Goal: Information Seeking & Learning: Learn about a topic

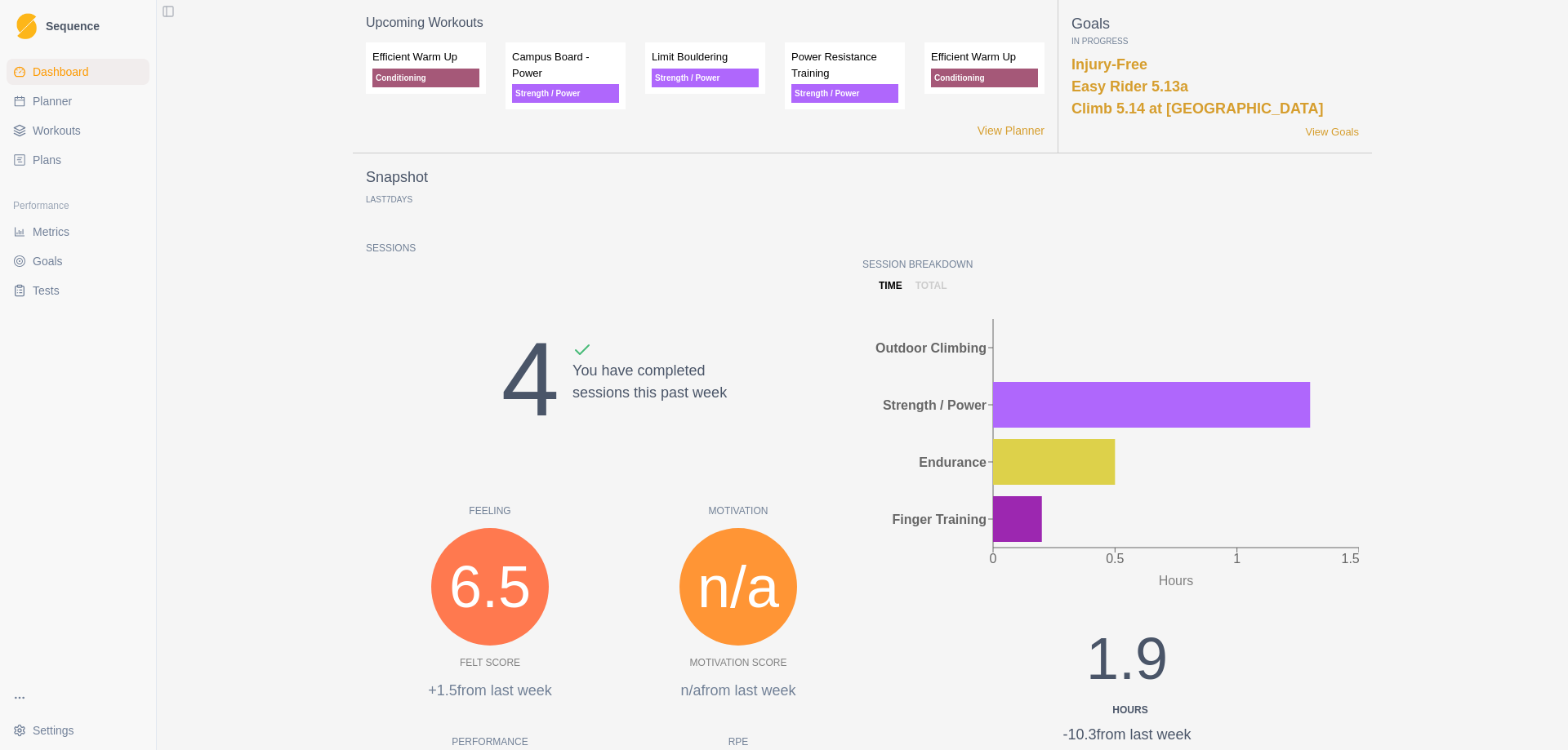
click at [74, 99] on link "Planner" at bounding box center [78, 101] width 143 height 26
select select "month"
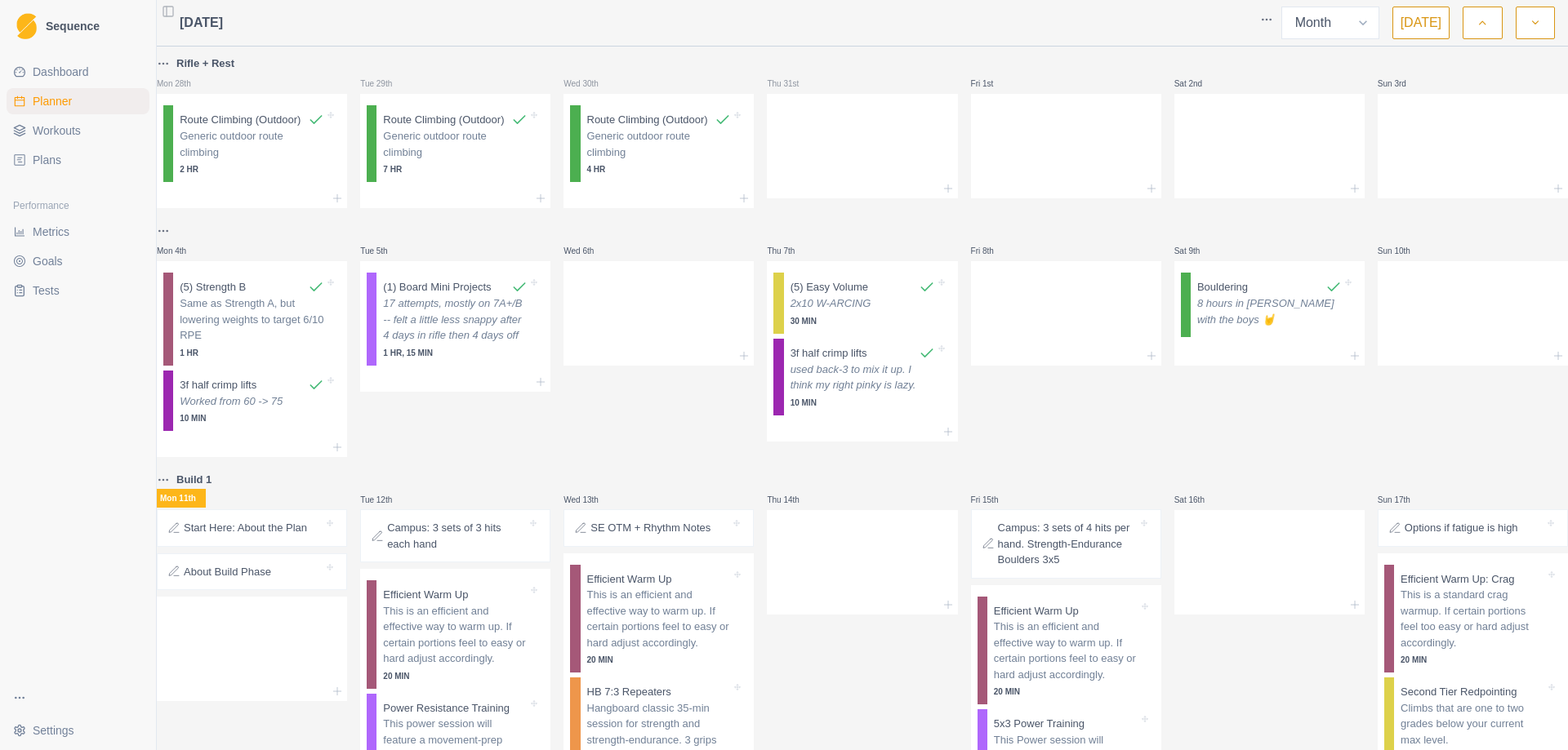
click at [664, 536] on p "SE OTM + Rhythm Notes" at bounding box center [650, 527] width 120 height 16
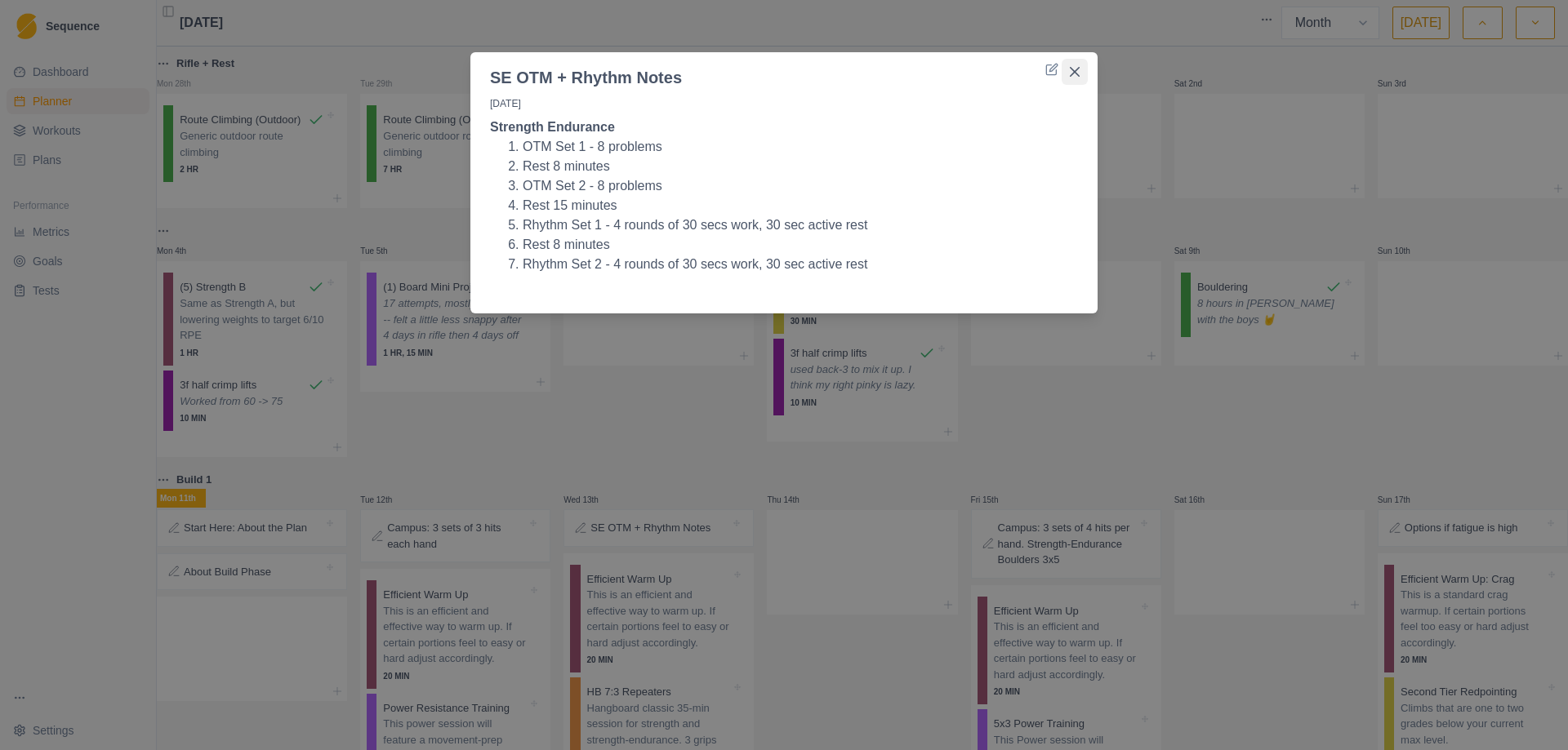
click at [1077, 71] on icon "Close" at bounding box center [1075, 72] width 10 height 10
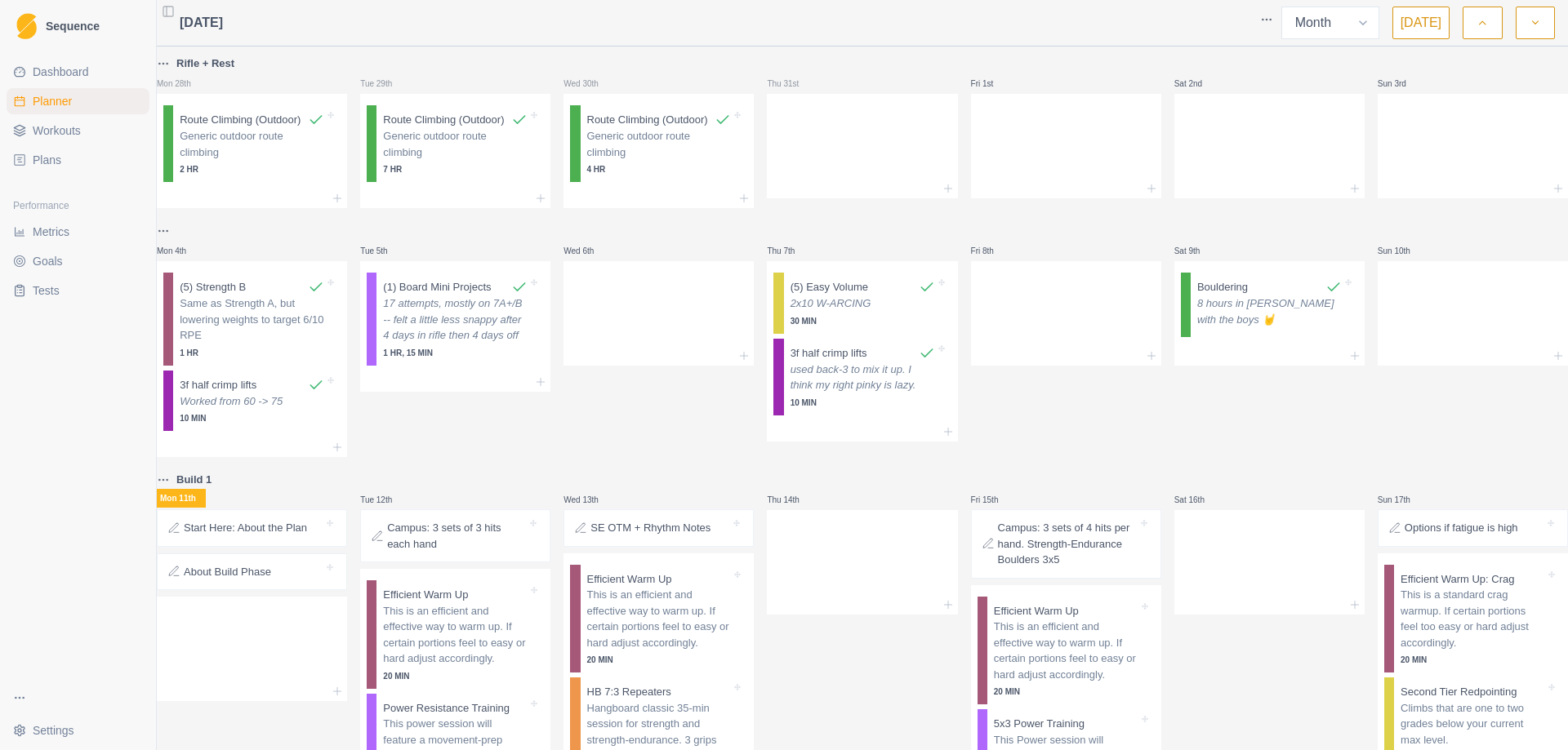
click at [1061, 568] on p "Campus: 3 sets of 4 hits per hand. Strength-Endurance Boulders 3x5" at bounding box center [1068, 544] width 139 height 48
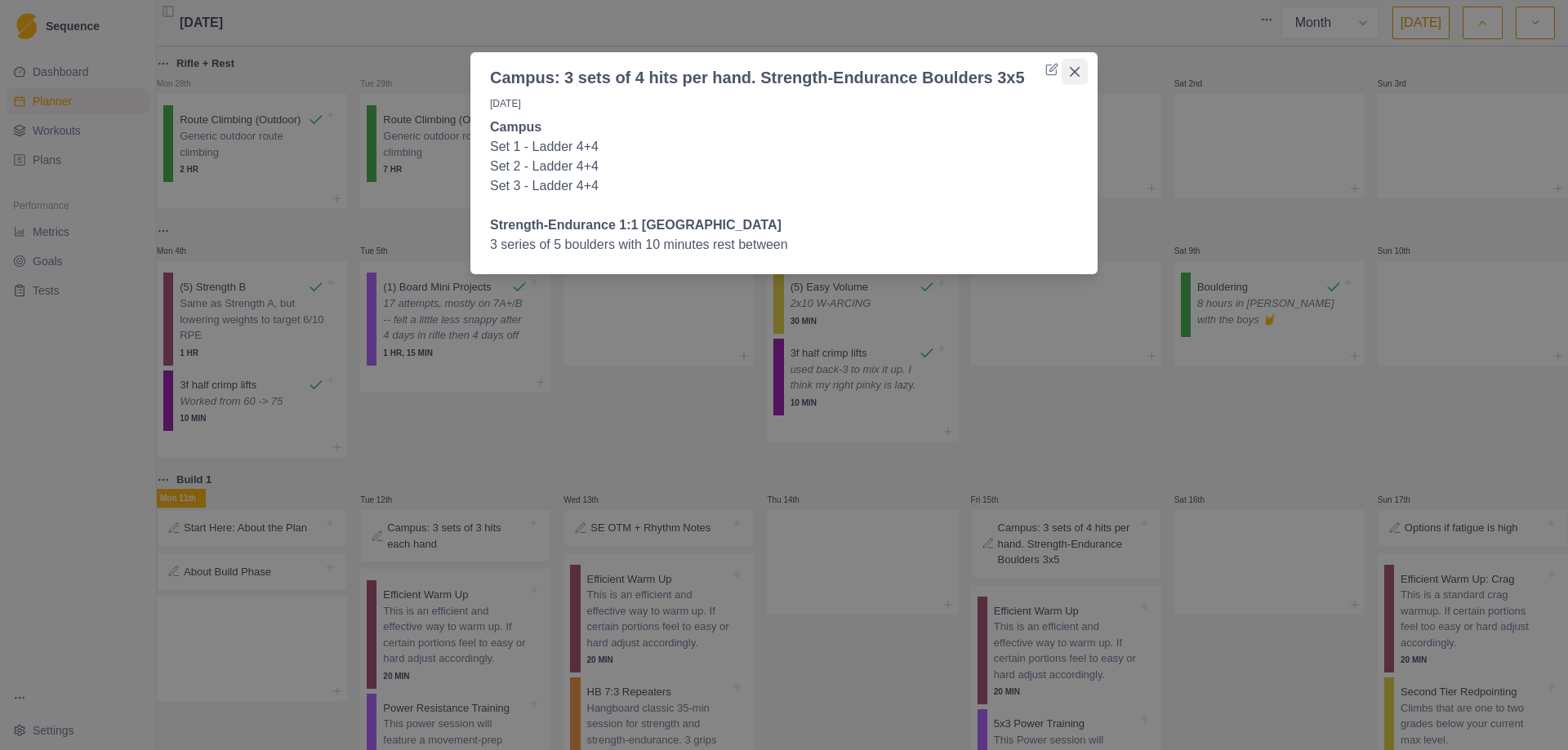
click at [1070, 74] on icon "Close" at bounding box center [1075, 72] width 10 height 10
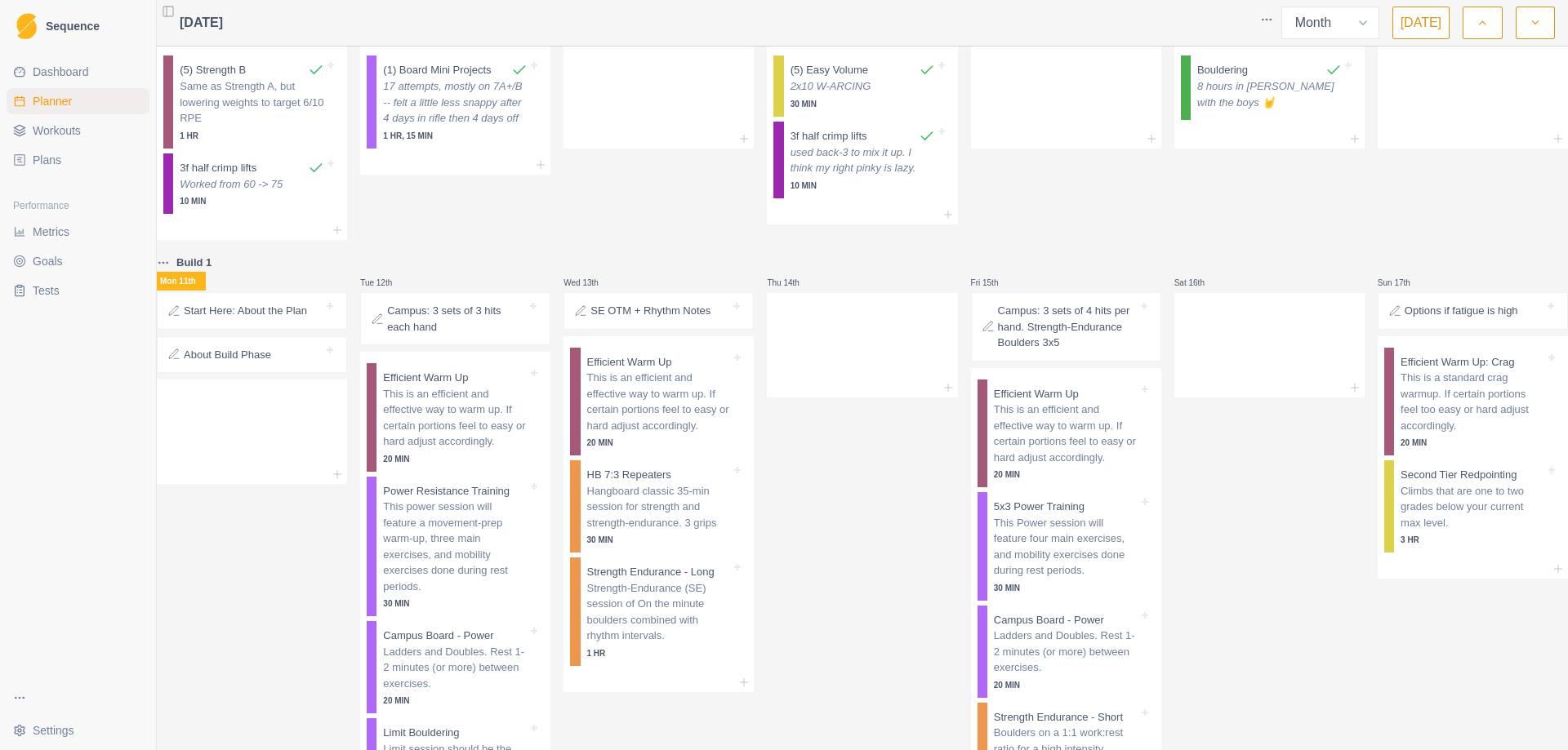
scroll to position [245, 0]
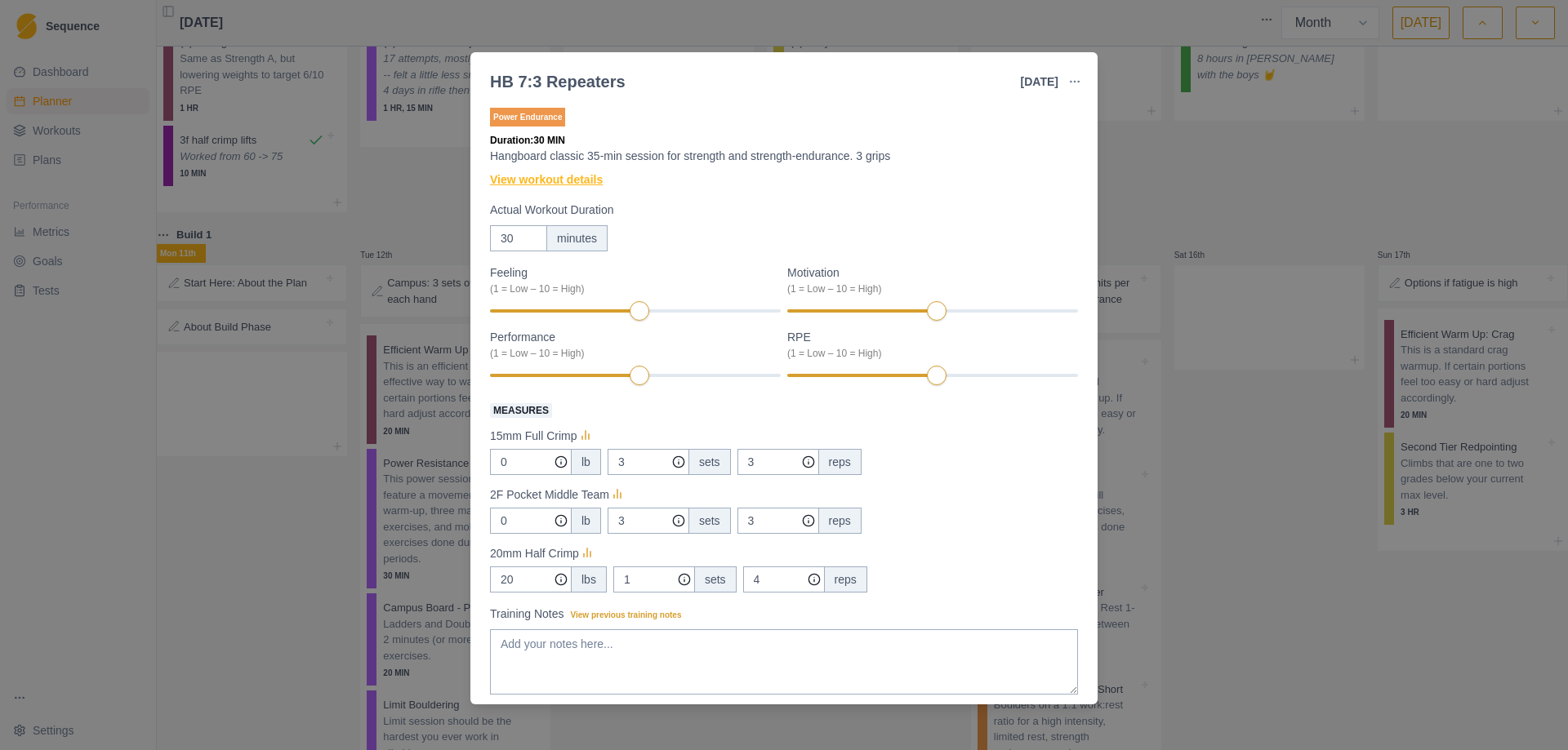
click at [551, 183] on link "View workout details" at bounding box center [546, 180] width 113 height 17
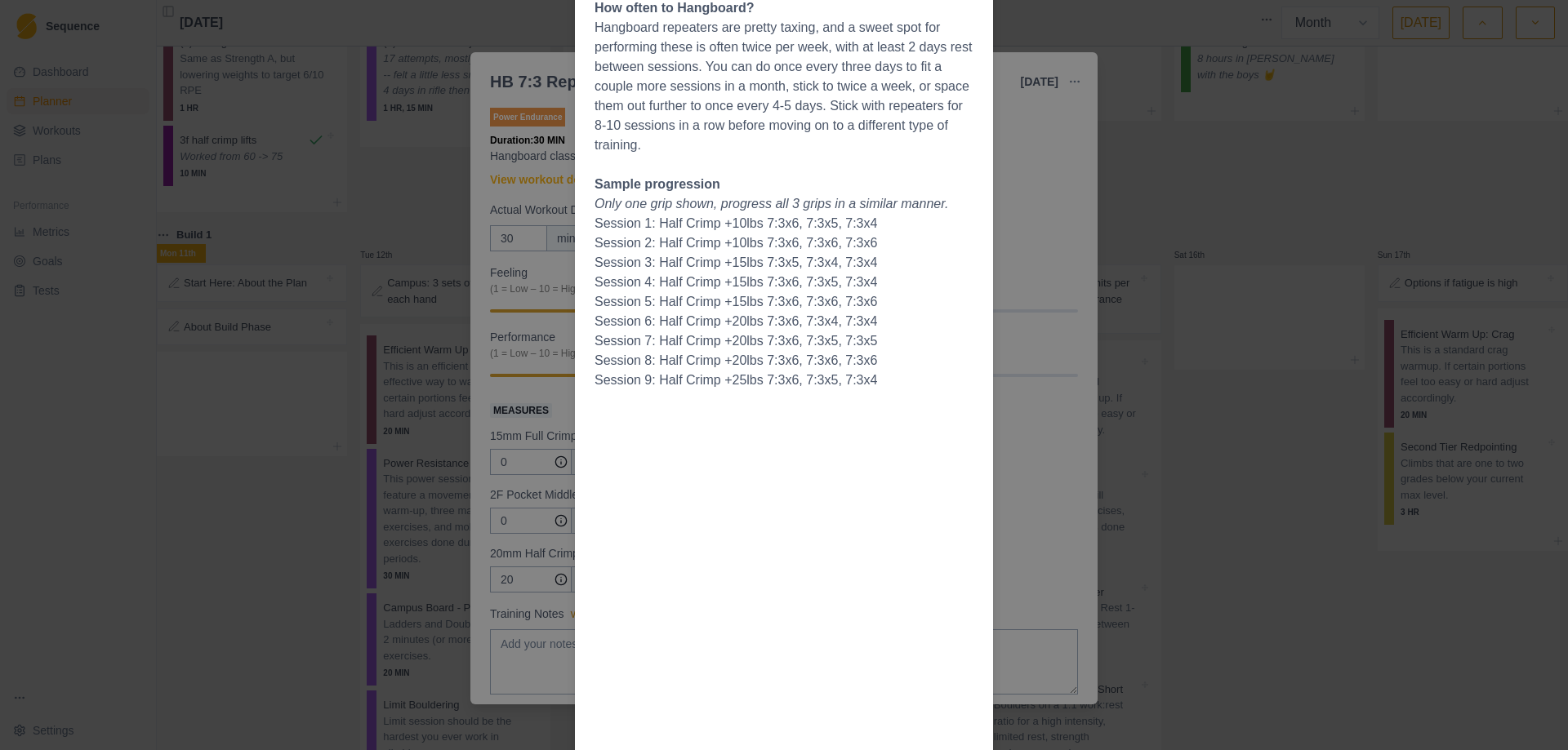
scroll to position [868, 0]
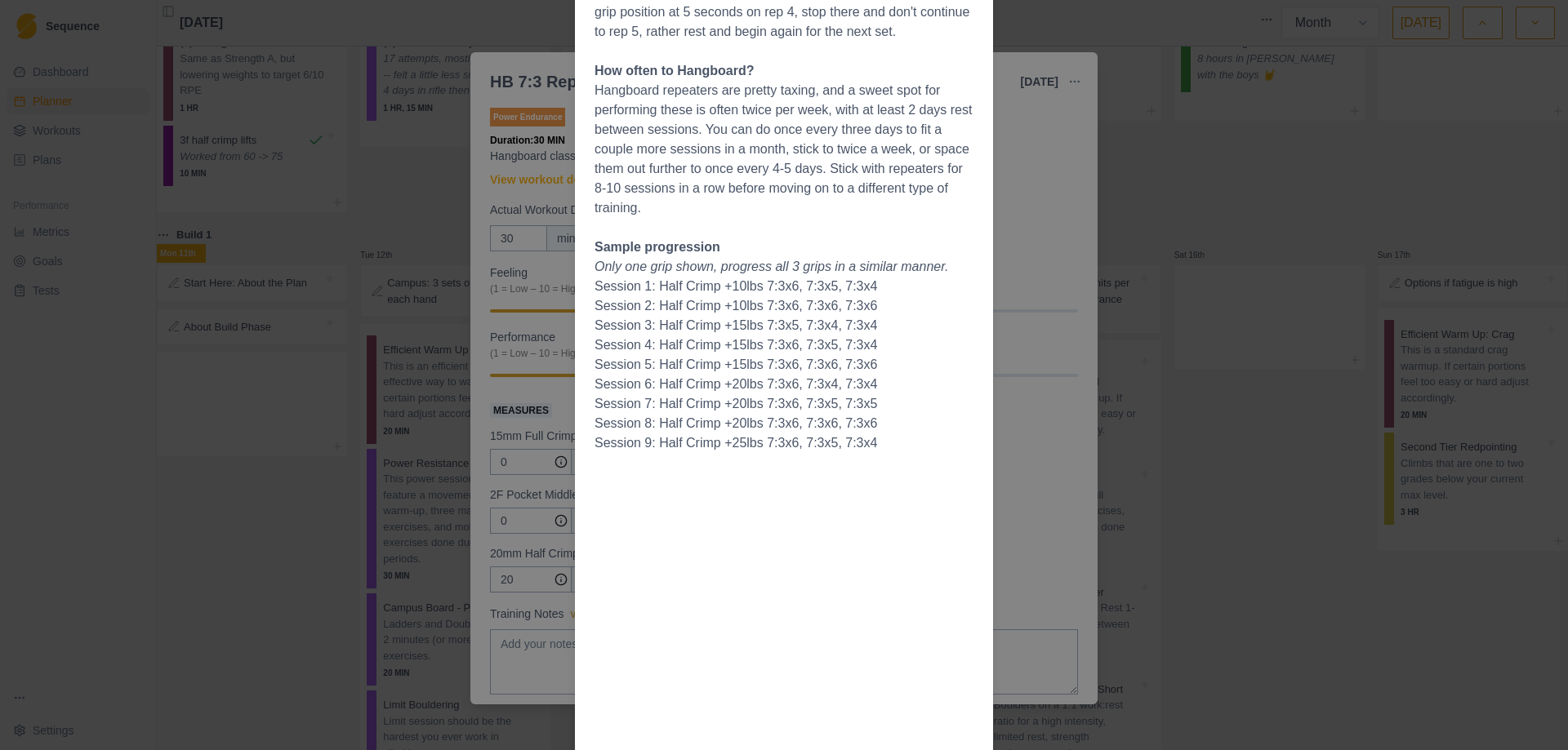
click at [1008, 280] on div "Workout Details Overview Hangboard repeaters are a classic method for improving…" at bounding box center [784, 375] width 1568 height 750
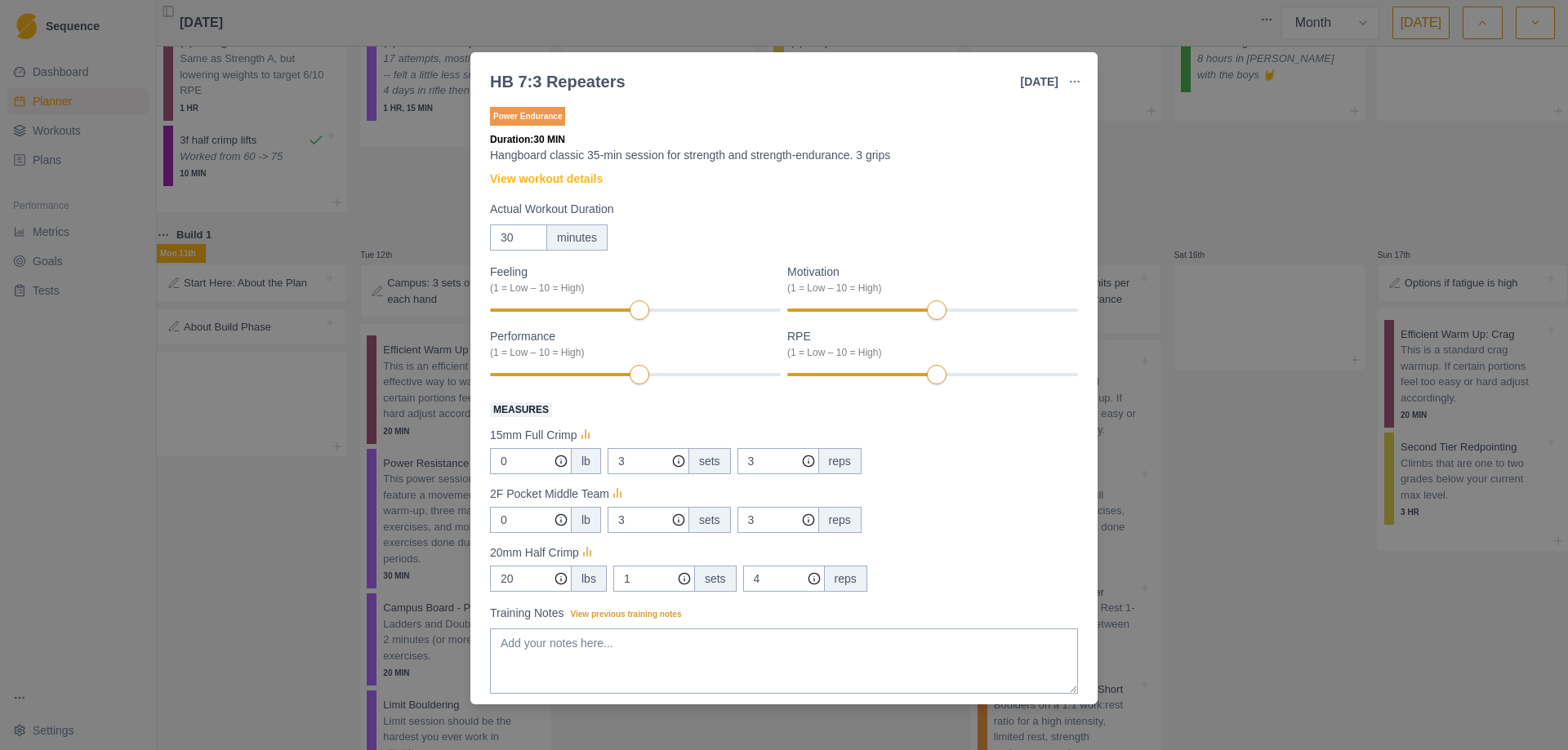
scroll to position [0, 0]
click at [1153, 166] on div "HB 7:3 Repeaters [DATE] Link To Goal View Workout Metrics Edit Original Workout…" at bounding box center [784, 375] width 1568 height 750
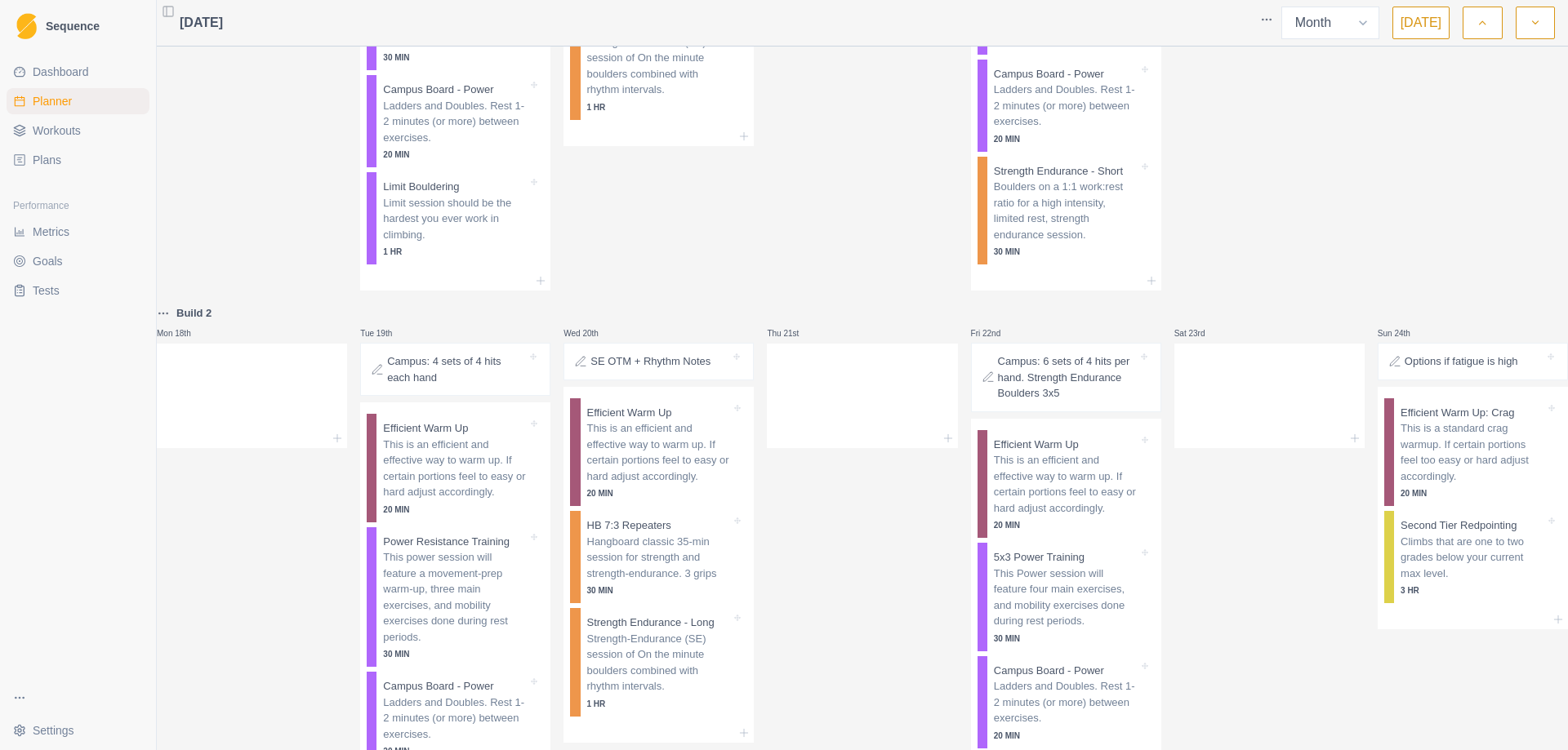
scroll to position [735, 0]
